Goal: Task Accomplishment & Management: Use online tool/utility

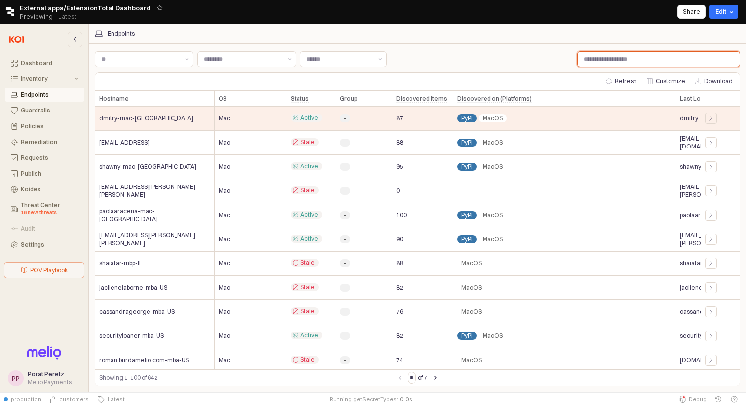
click at [605, 60] on input "Label" at bounding box center [658, 59] width 162 height 15
type input "*"
type input "***"
